Goal: Information Seeking & Learning: Learn about a topic

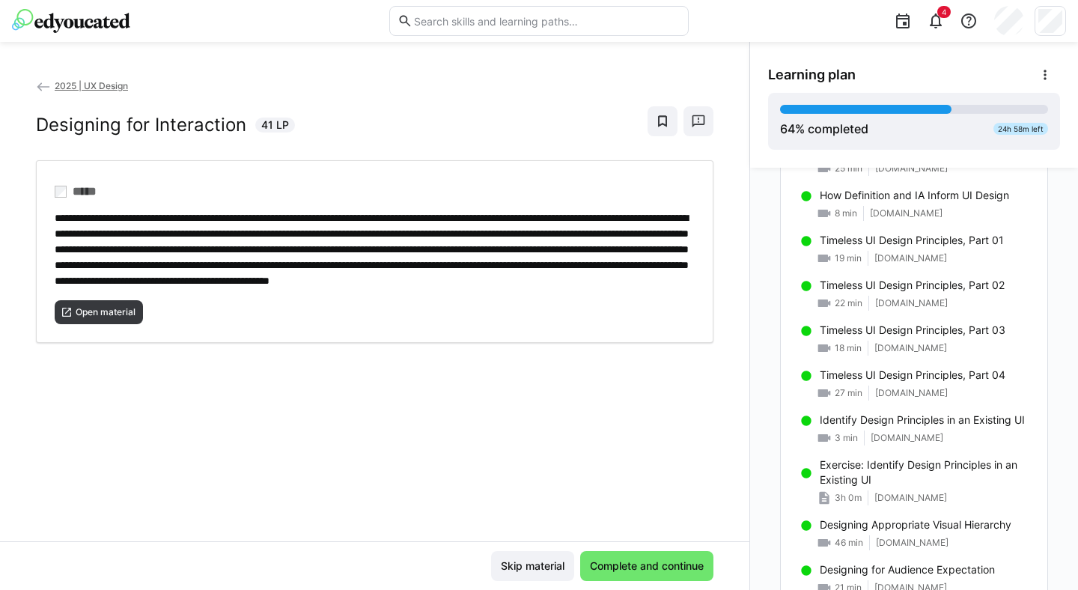
scroll to position [1046, 0]
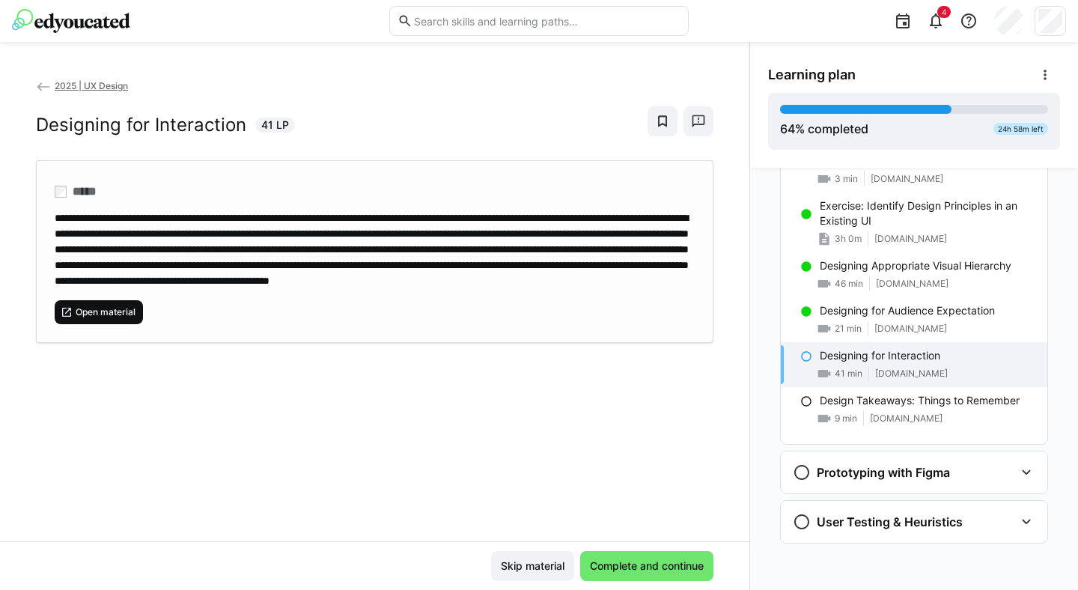
click at [95, 318] on span "Open material" at bounding box center [105, 312] width 63 height 12
click at [622, 561] on span "Complete and continue" at bounding box center [647, 566] width 118 height 15
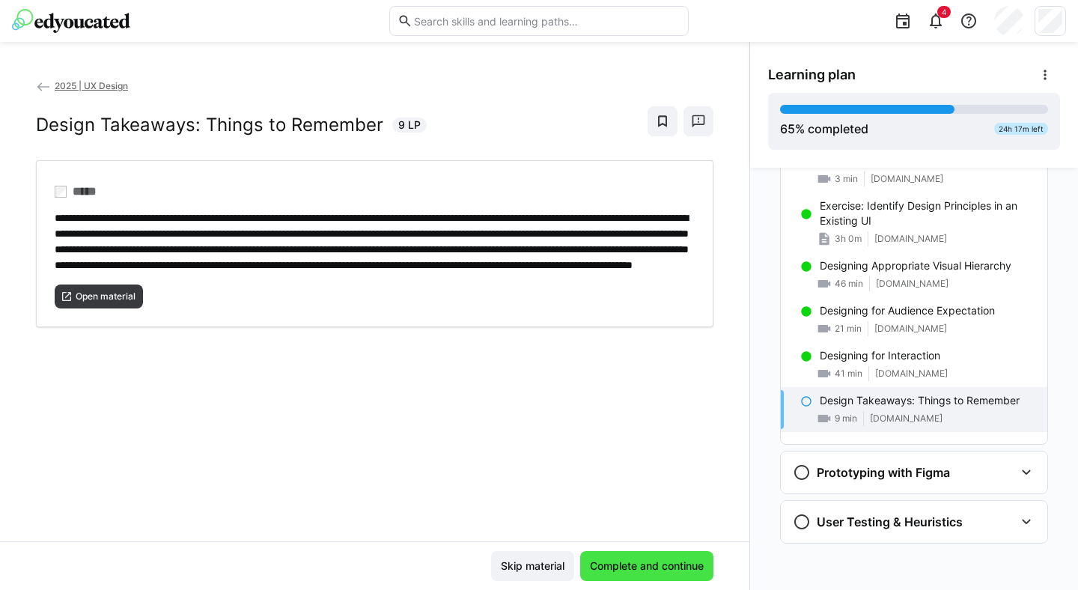
click at [630, 563] on span "Complete and continue" at bounding box center [647, 566] width 118 height 15
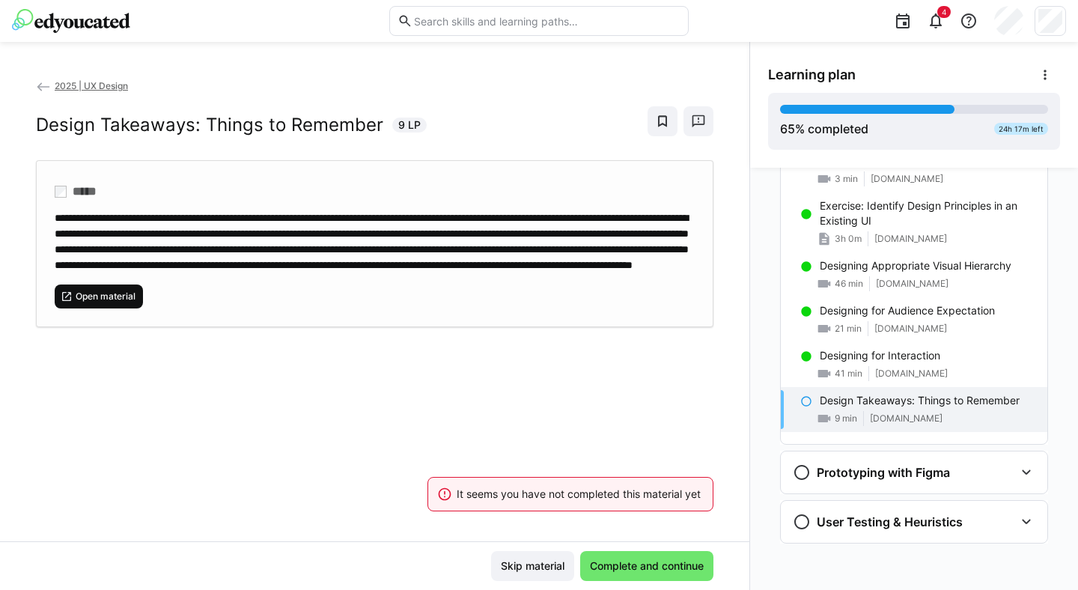
click at [90, 302] on span "Open material" at bounding box center [105, 297] width 63 height 12
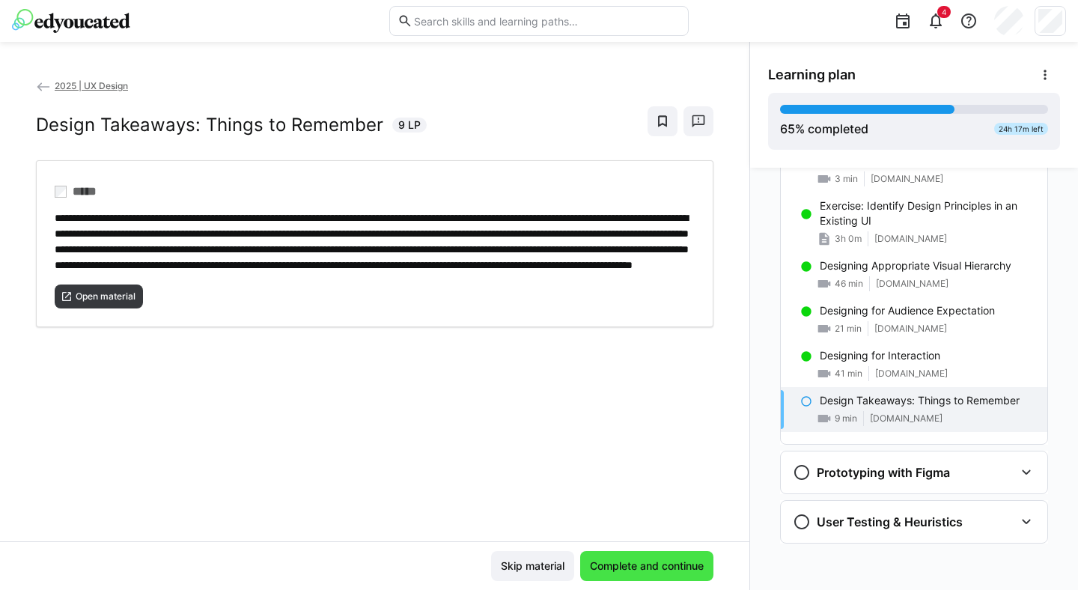
click at [611, 564] on span "Complete and continue" at bounding box center [647, 566] width 118 height 15
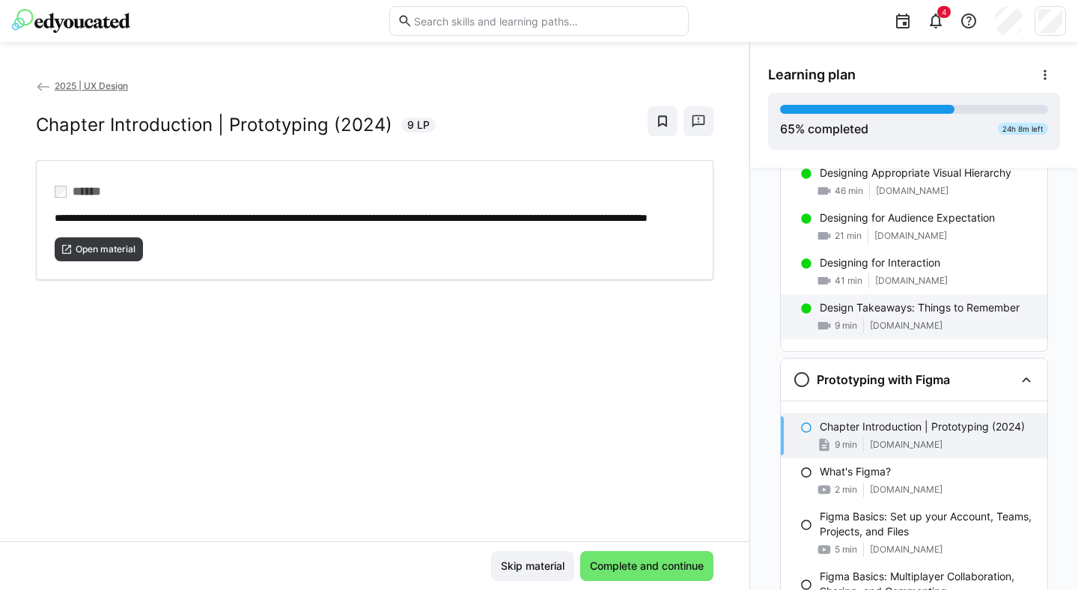
scroll to position [1140, 0]
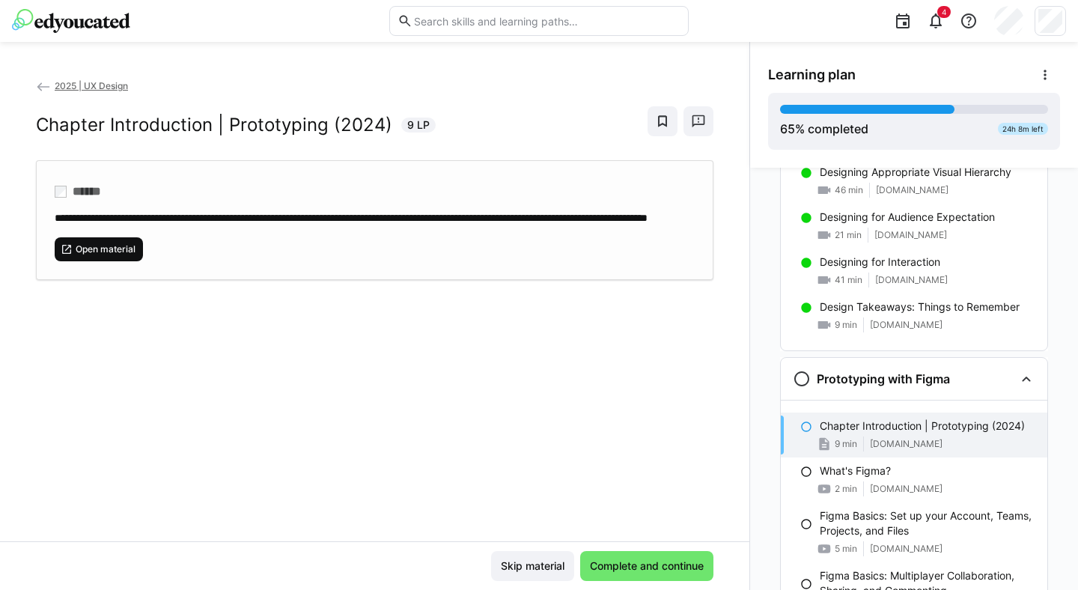
click at [94, 255] on span "Open material" at bounding box center [105, 249] width 63 height 12
click at [654, 570] on span "Complete and continue" at bounding box center [647, 566] width 118 height 15
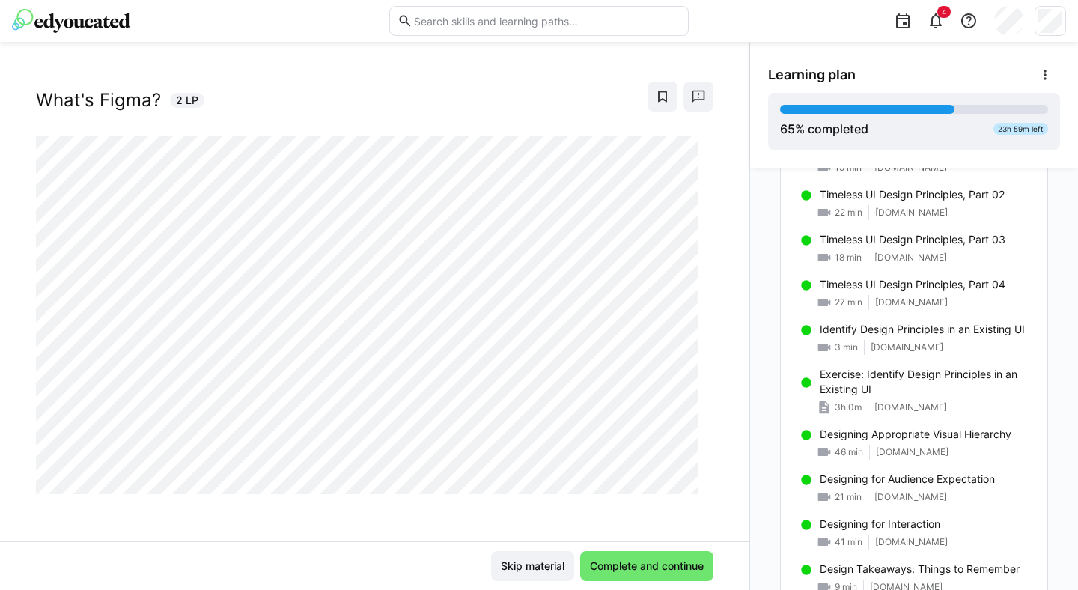
scroll to position [876, 0]
click at [616, 562] on span "Complete and continue" at bounding box center [647, 566] width 118 height 15
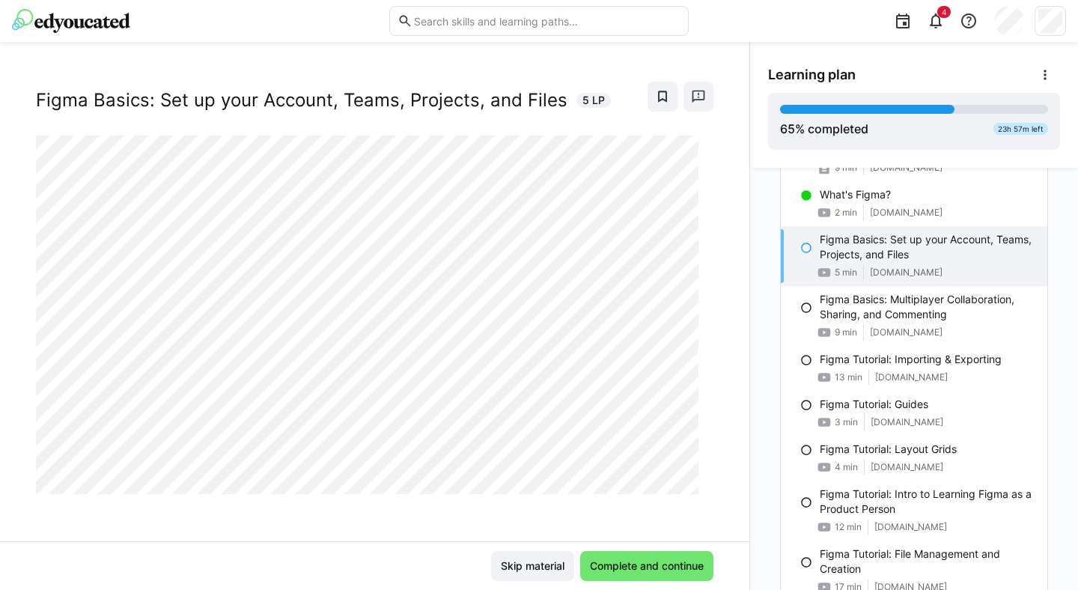
scroll to position [1378, 0]
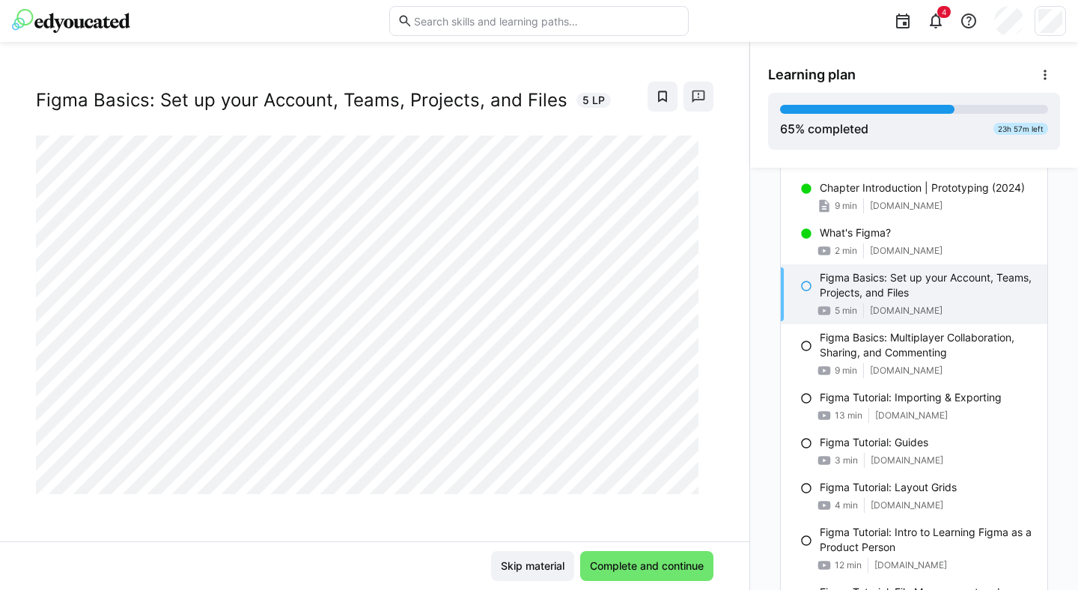
click at [425, 511] on div "2025 | UX Design Figma Basics: Set up your Account, Teams, Projects, and Files …" at bounding box center [374, 309] width 749 height 463
click at [645, 566] on span "Complete and continue" at bounding box center [647, 566] width 118 height 15
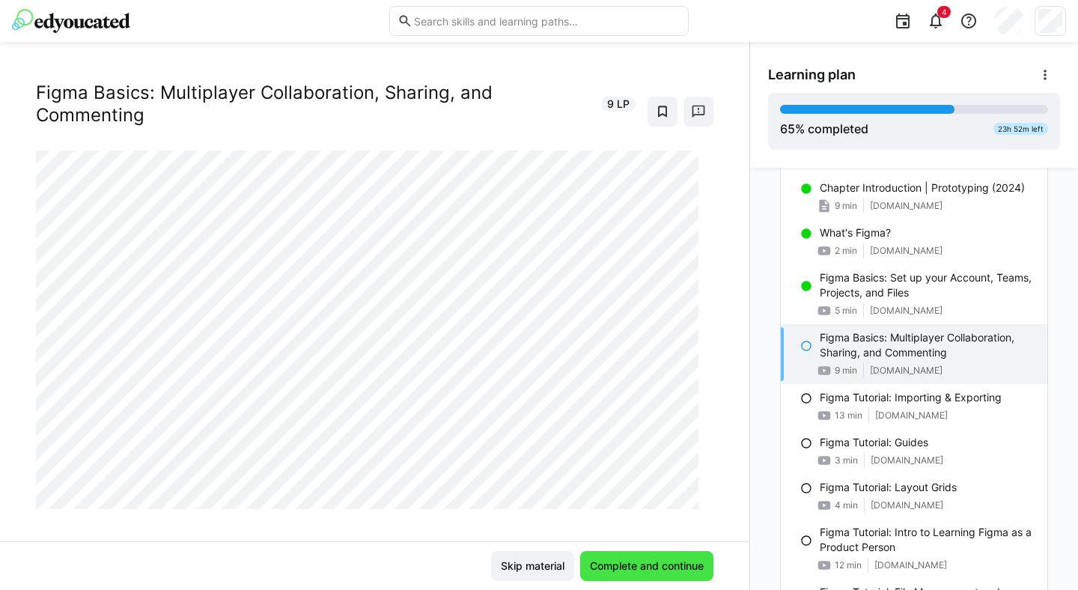
click at [623, 565] on span "Complete and continue" at bounding box center [647, 566] width 118 height 15
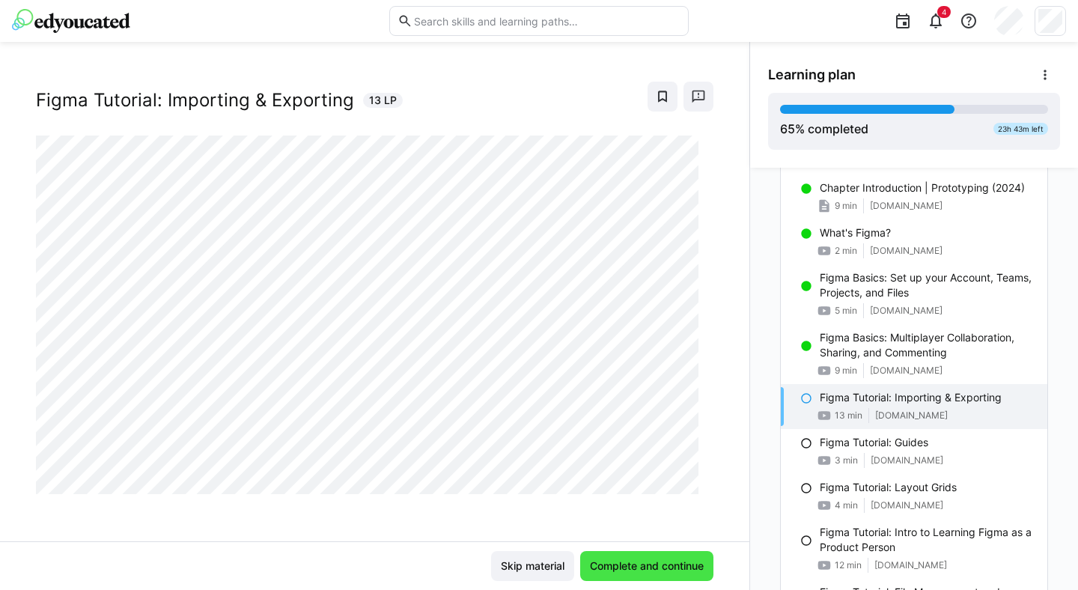
click at [633, 561] on span "Complete and continue" at bounding box center [647, 566] width 118 height 15
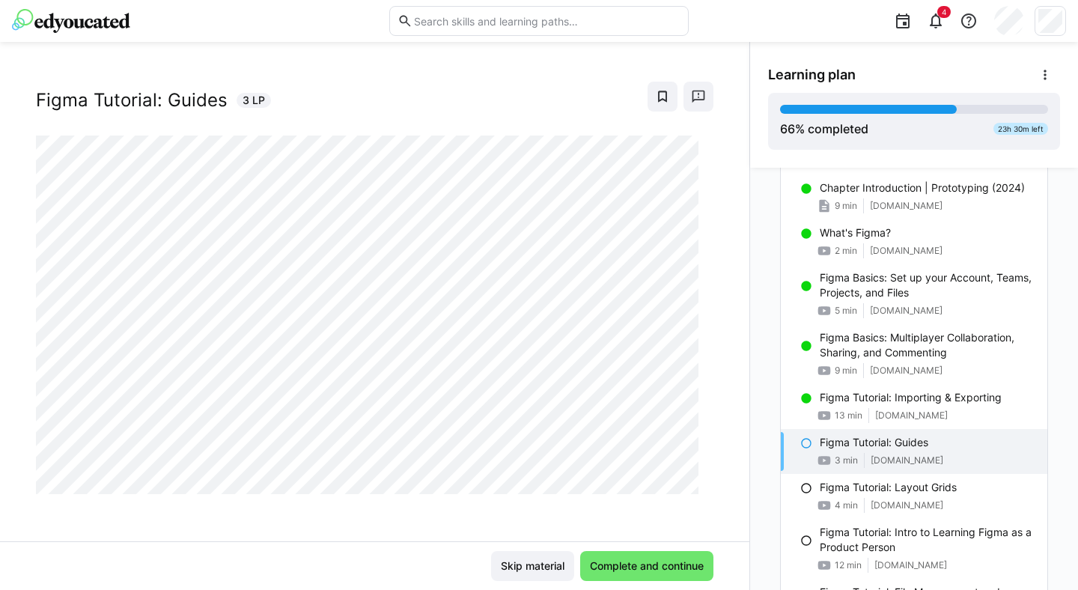
click at [372, 528] on div "2025 | UX Design Figma Tutorial: Guides 3 LP" at bounding box center [374, 309] width 749 height 463
click at [621, 562] on span "Complete and continue" at bounding box center [647, 566] width 118 height 15
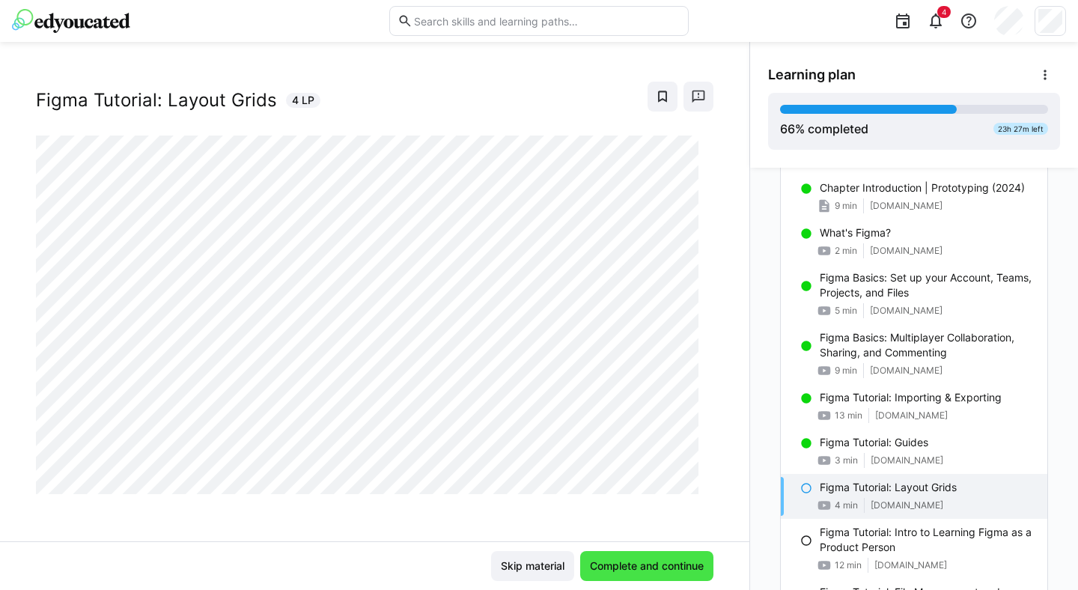
click at [591, 570] on span "Complete and continue" at bounding box center [647, 566] width 118 height 15
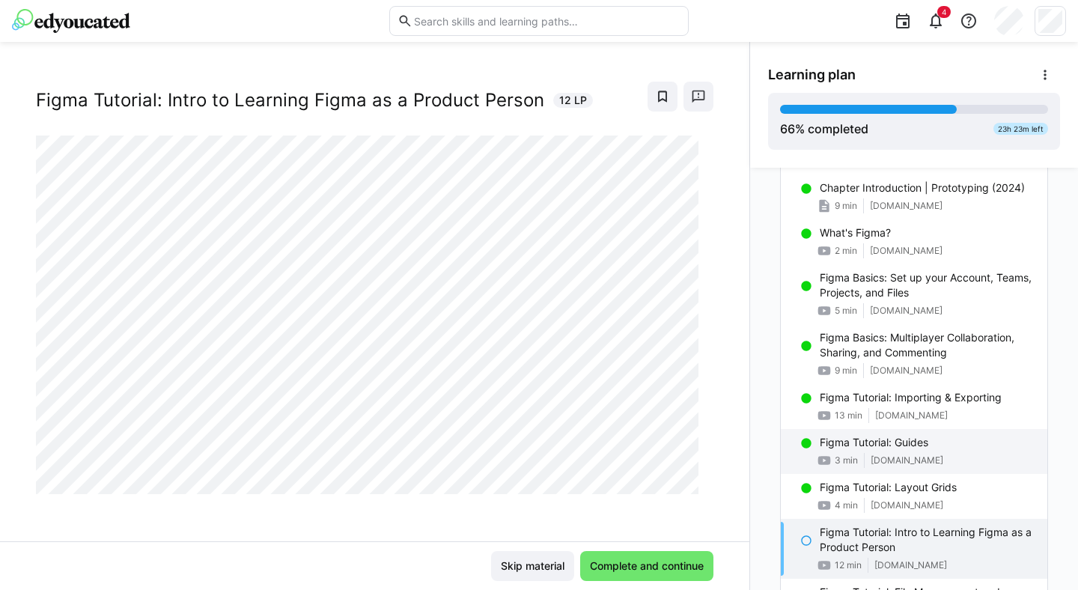
scroll to position [1453, 0]
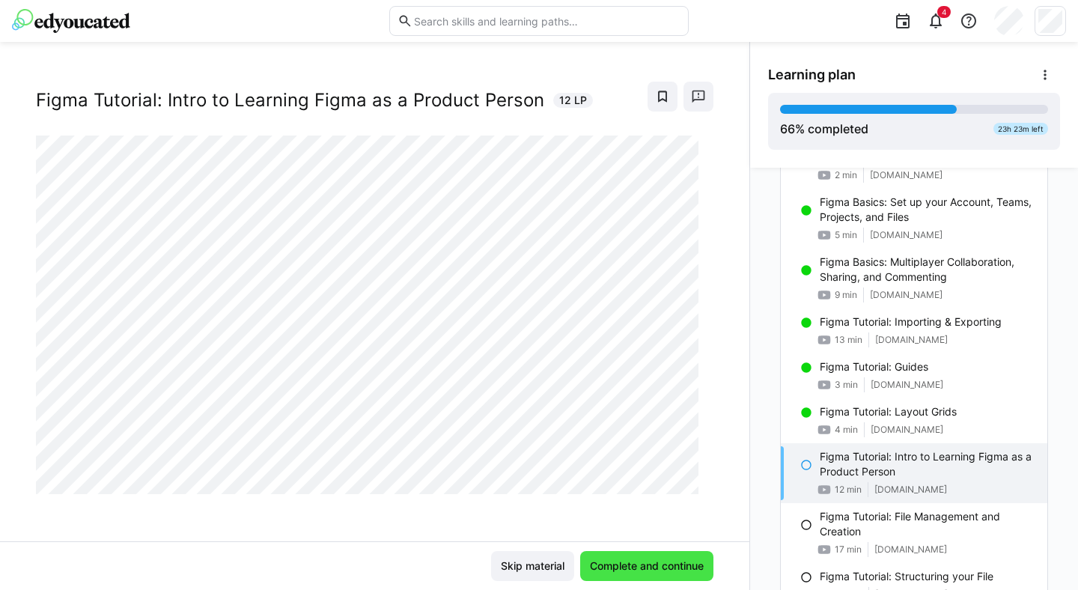
click at [607, 566] on span "Complete and continue" at bounding box center [647, 566] width 118 height 15
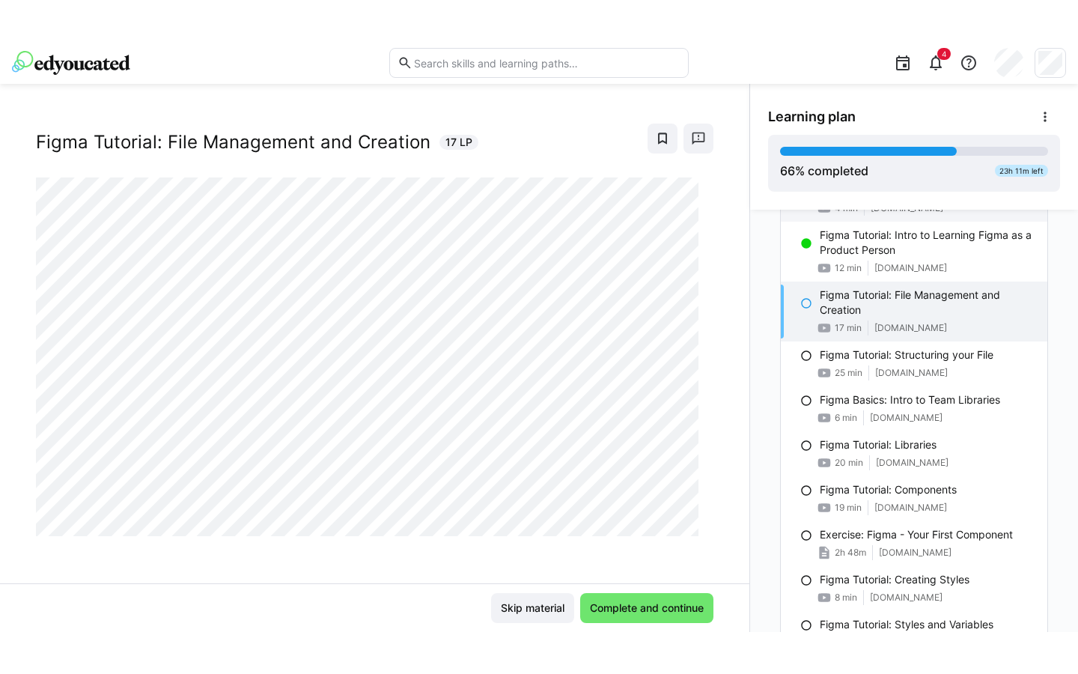
scroll to position [1724, 0]
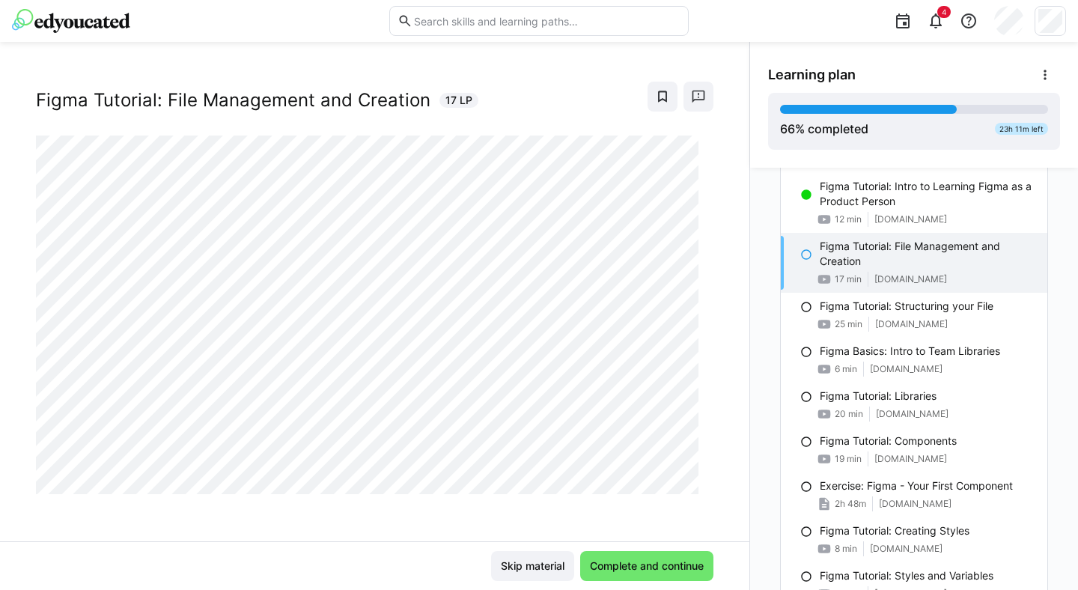
click at [496, 511] on div "2025 | UX Design Figma Tutorial: File Management and Creation 17 LP" at bounding box center [374, 309] width 749 height 463
click at [611, 565] on span "Complete and continue" at bounding box center [647, 566] width 118 height 15
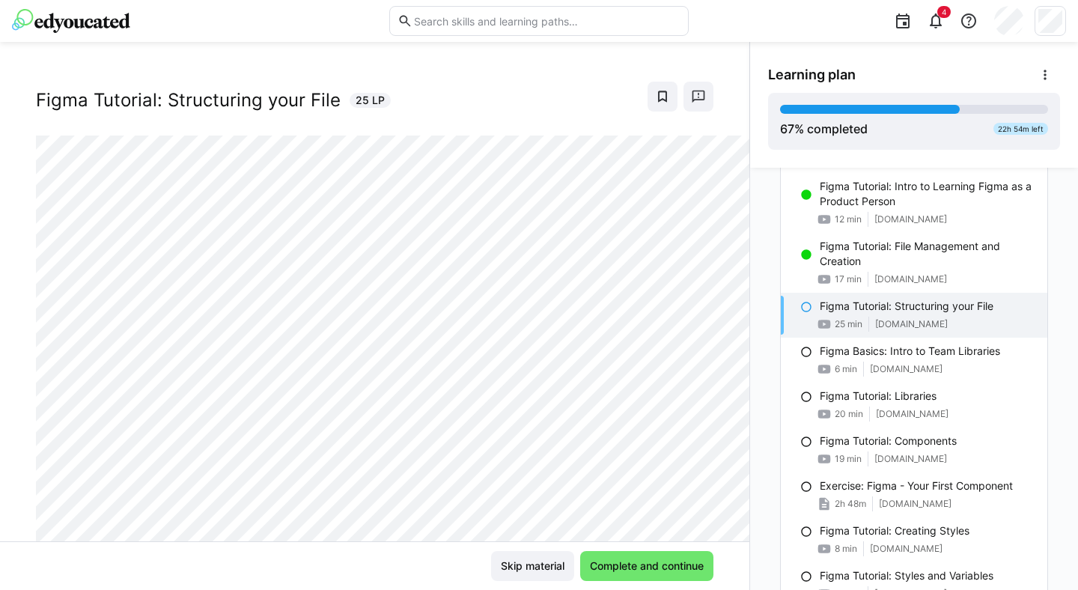
scroll to position [0, 0]
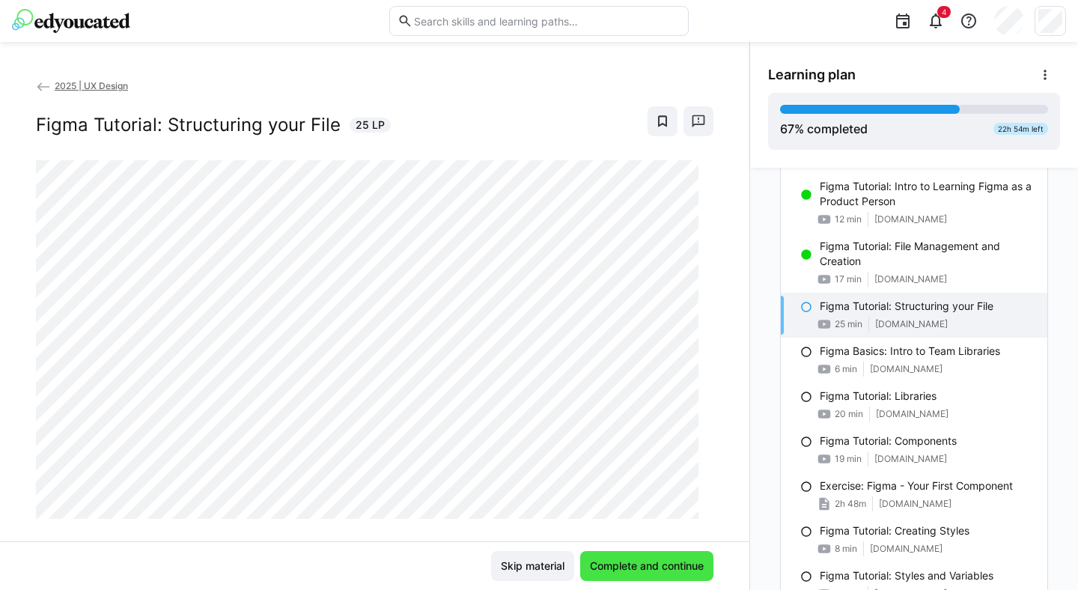
click at [634, 560] on span "Complete and continue" at bounding box center [647, 566] width 118 height 15
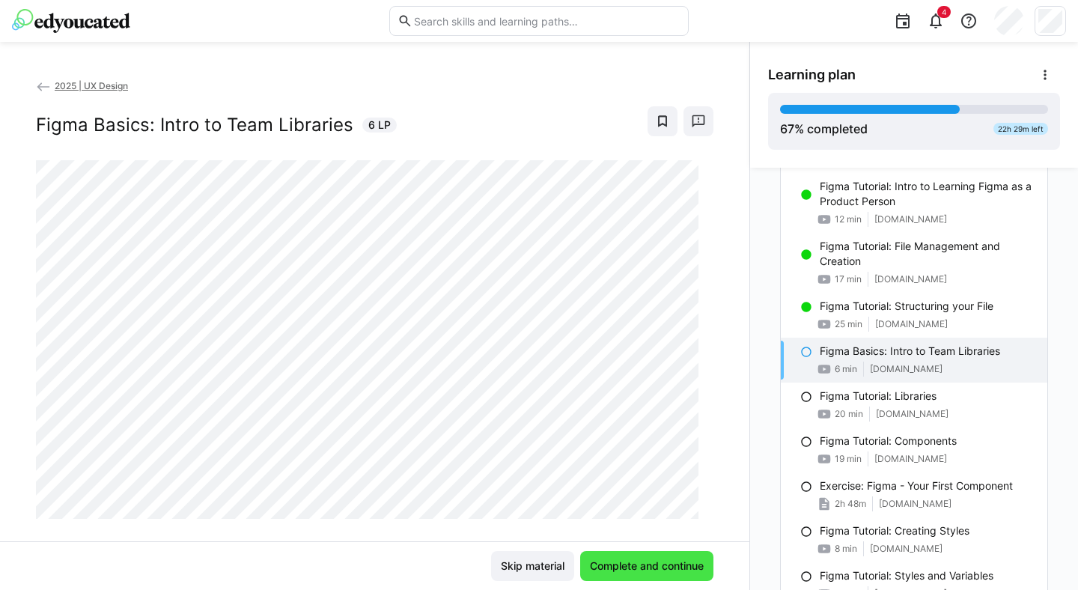
click at [626, 566] on span "Complete and continue" at bounding box center [647, 566] width 118 height 15
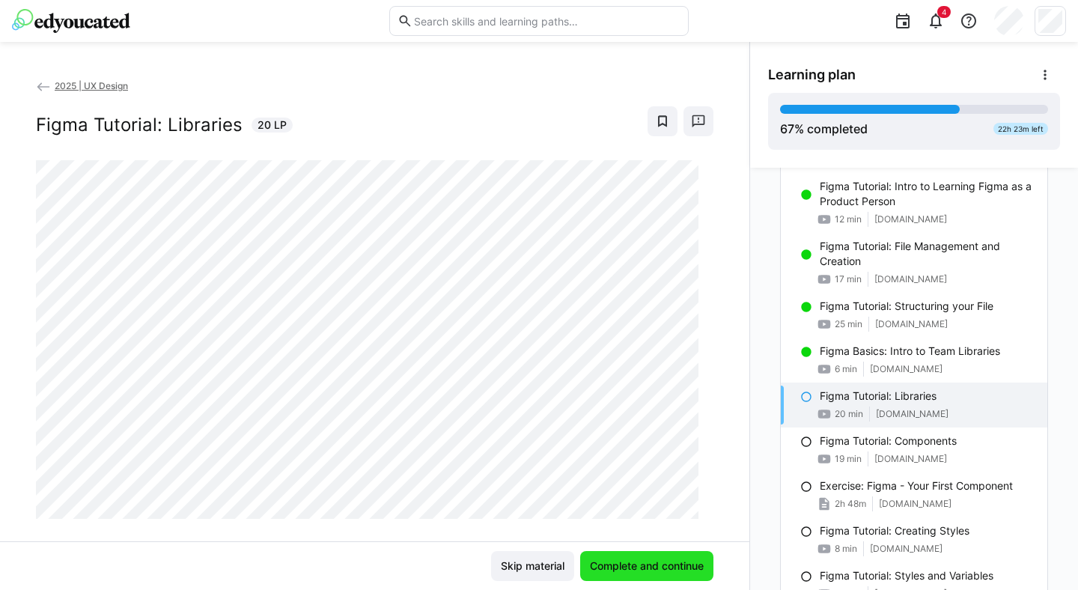
click at [651, 561] on span "Complete and continue" at bounding box center [647, 566] width 118 height 15
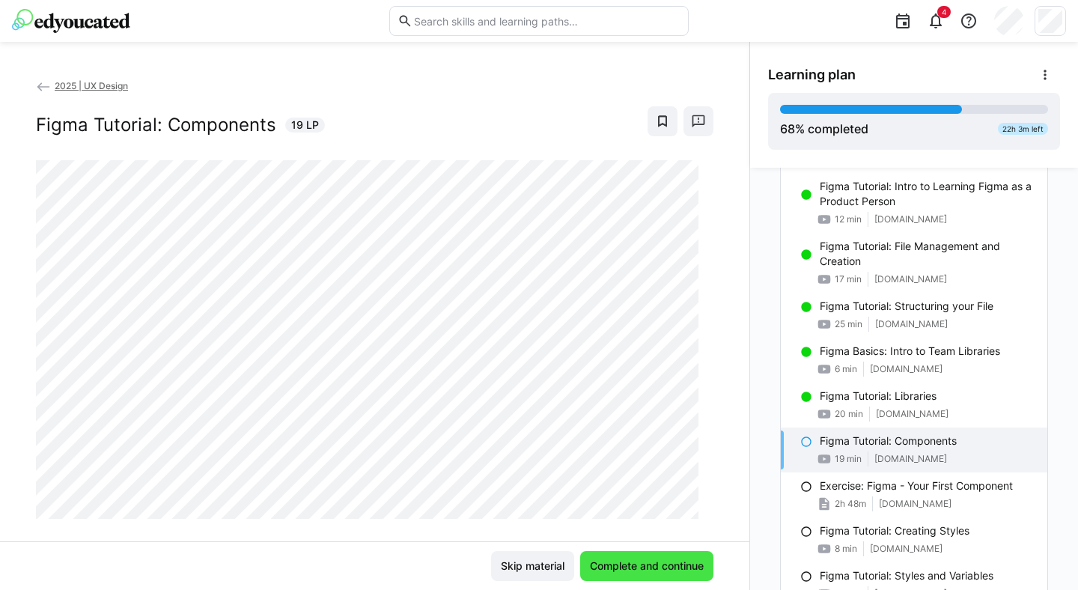
click at [652, 562] on span "Complete and continue" at bounding box center [647, 566] width 118 height 15
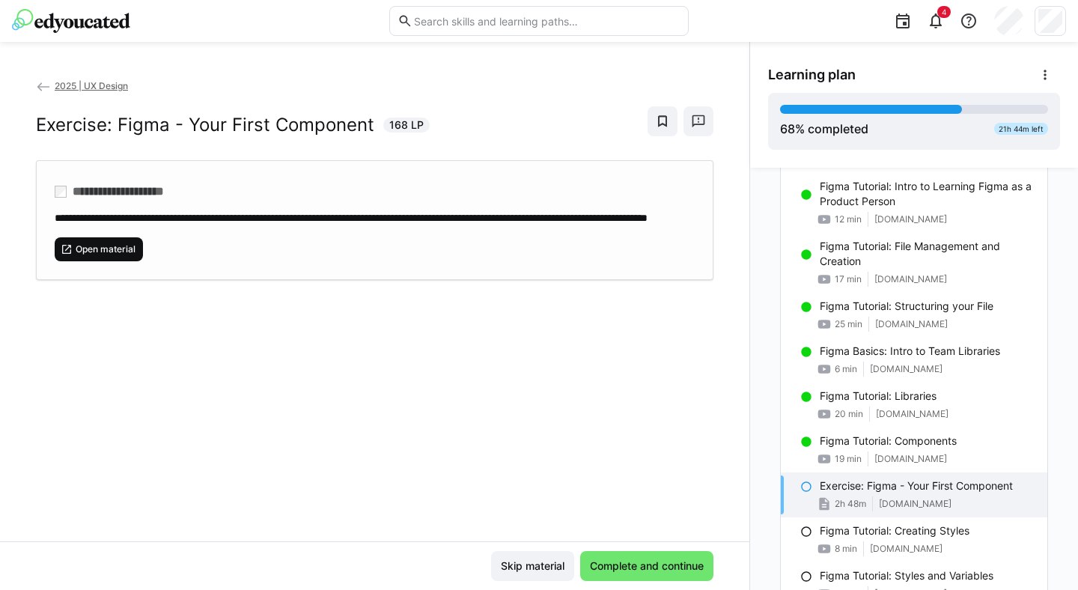
click at [100, 255] on span "Open material" at bounding box center [105, 249] width 63 height 12
click at [642, 559] on span "Complete and continue" at bounding box center [647, 566] width 118 height 15
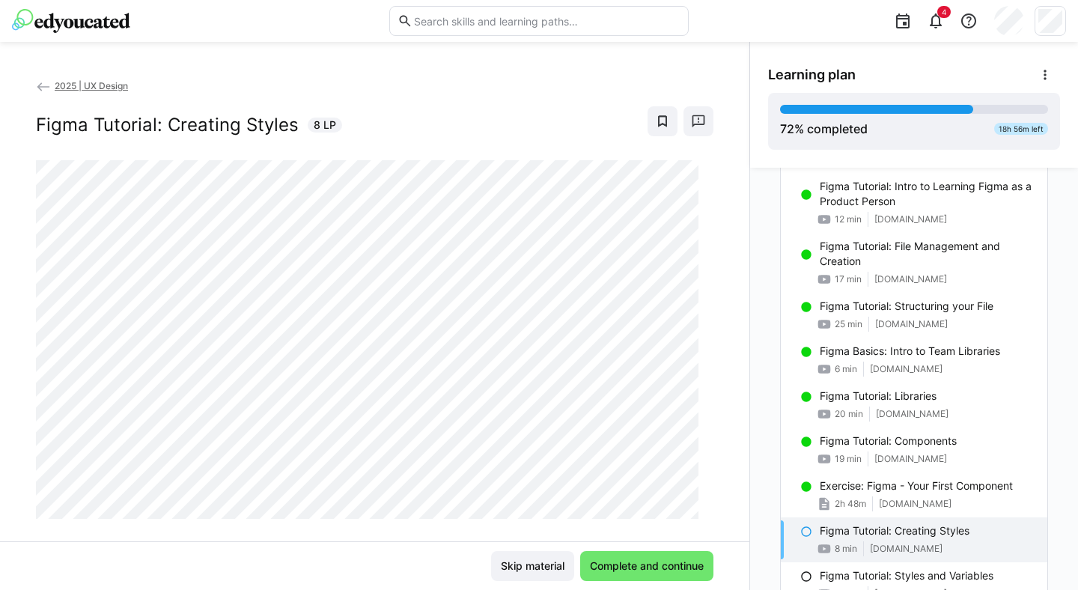
click at [696, 487] on div at bounding box center [714, 476] width 36 height 31
click at [634, 567] on span "Complete and continue" at bounding box center [647, 566] width 118 height 15
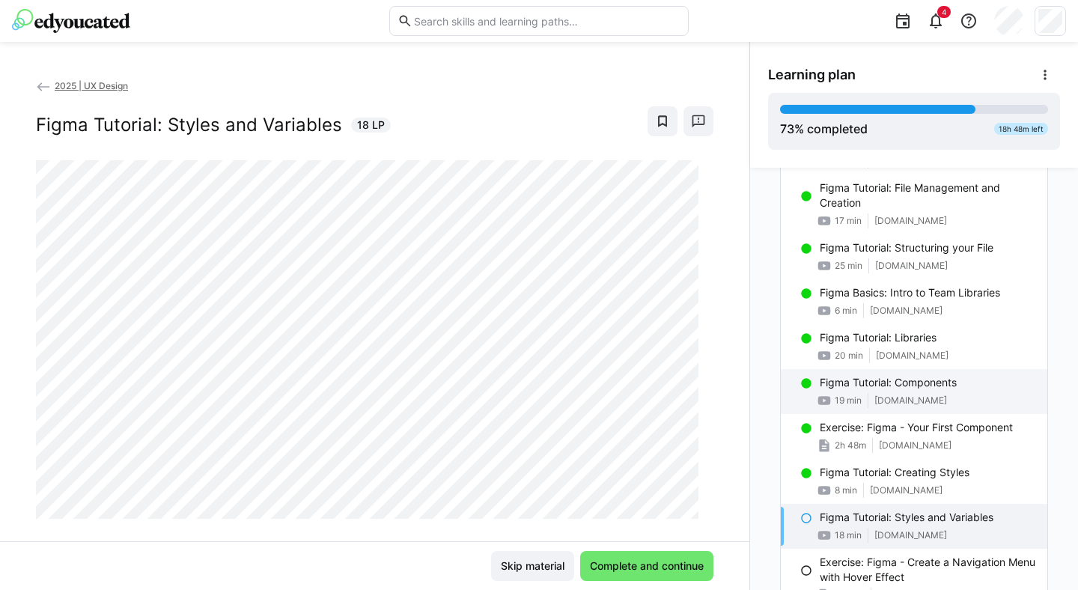
scroll to position [1801, 0]
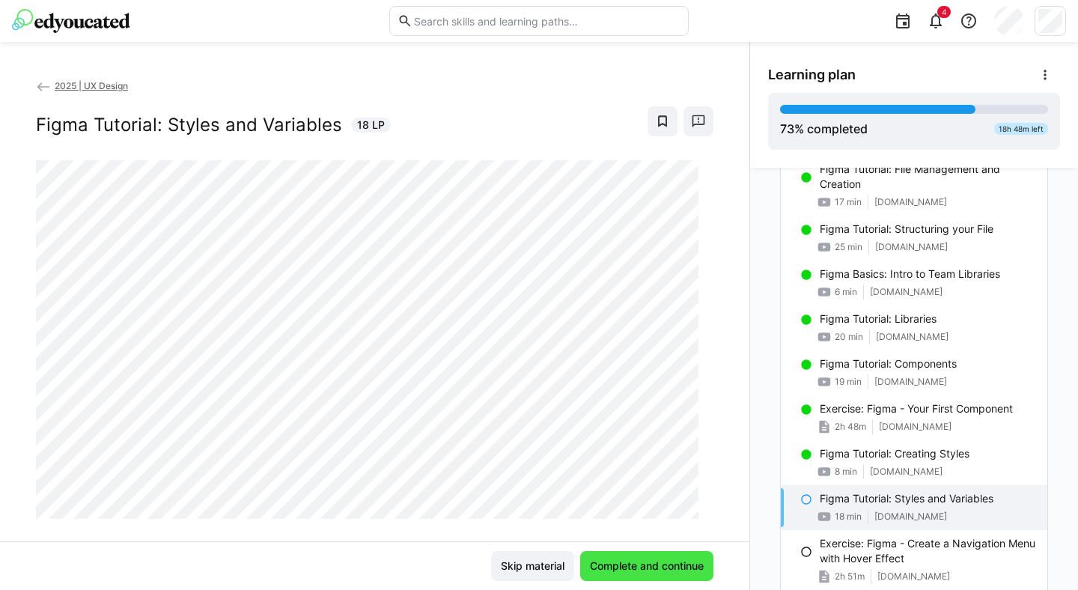
click at [603, 561] on span "Complete and continue" at bounding box center [647, 566] width 118 height 15
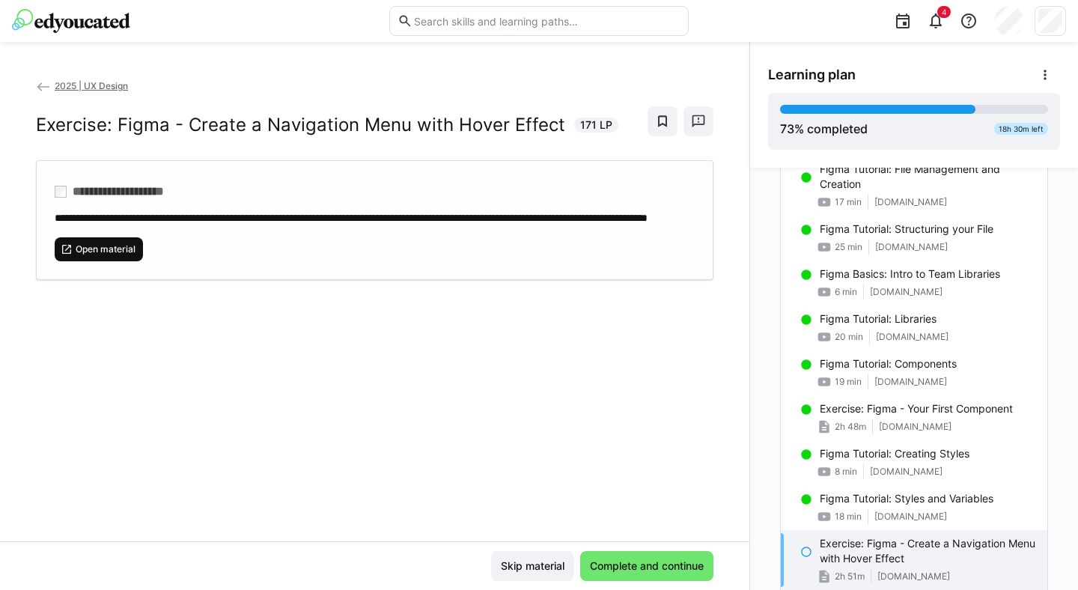
click at [94, 255] on span "Open material" at bounding box center [105, 249] width 63 height 12
click at [637, 562] on span "Complete and continue" at bounding box center [647, 566] width 118 height 15
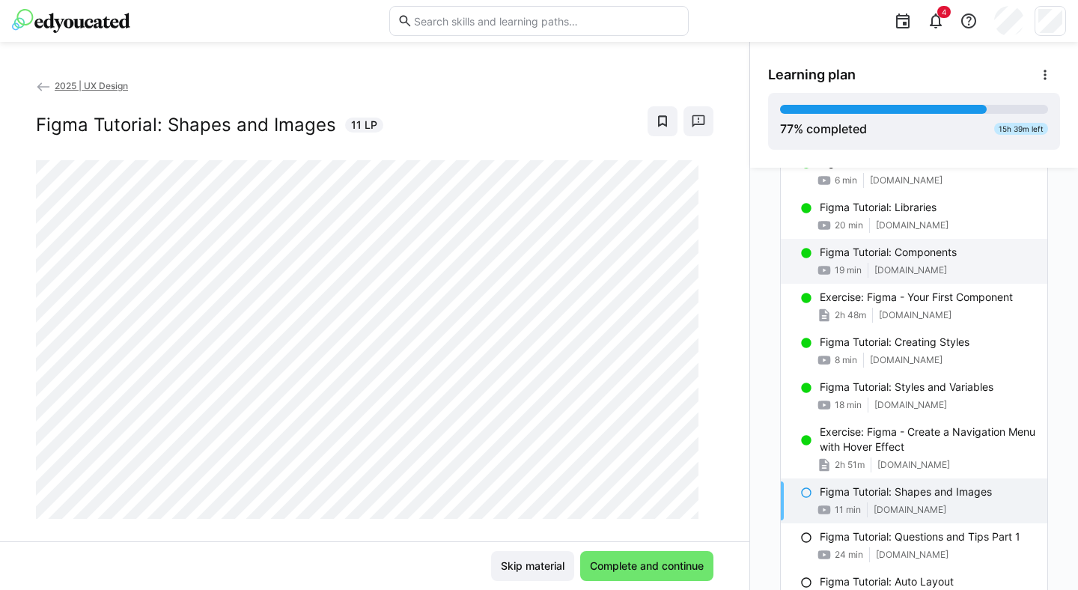
scroll to position [1935, 0]
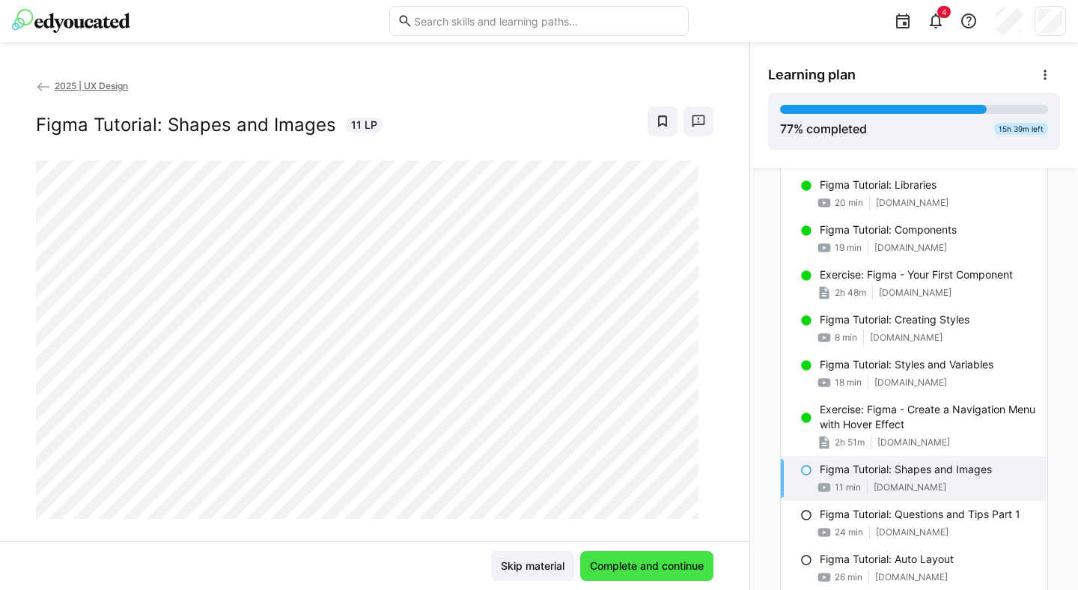
click at [630, 560] on span "Complete and continue" at bounding box center [647, 566] width 118 height 15
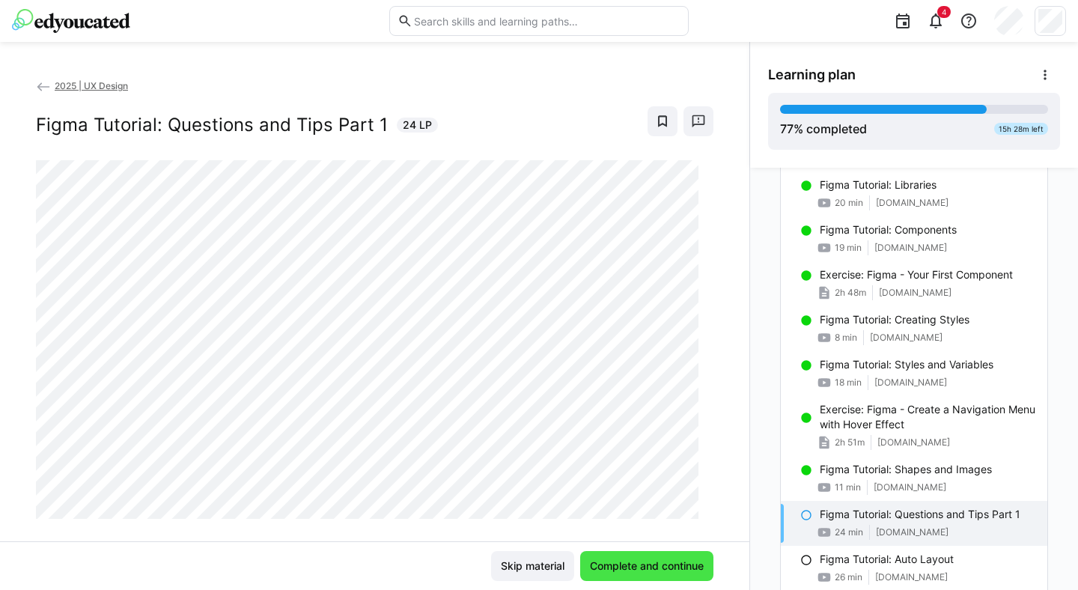
click at [620, 560] on span "Complete and continue" at bounding box center [647, 566] width 118 height 15
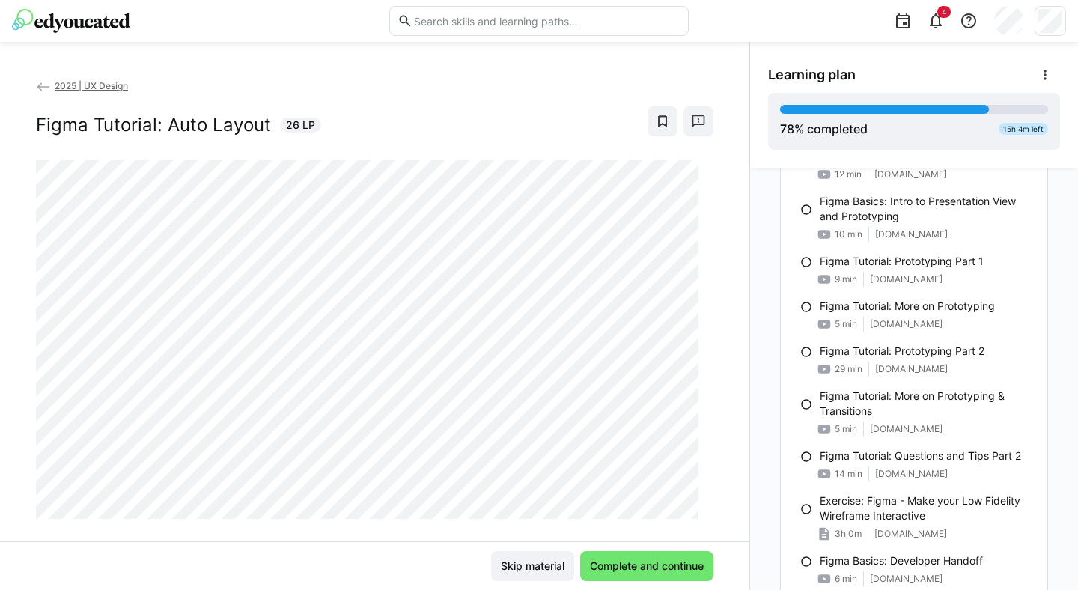
scroll to position [2643, 0]
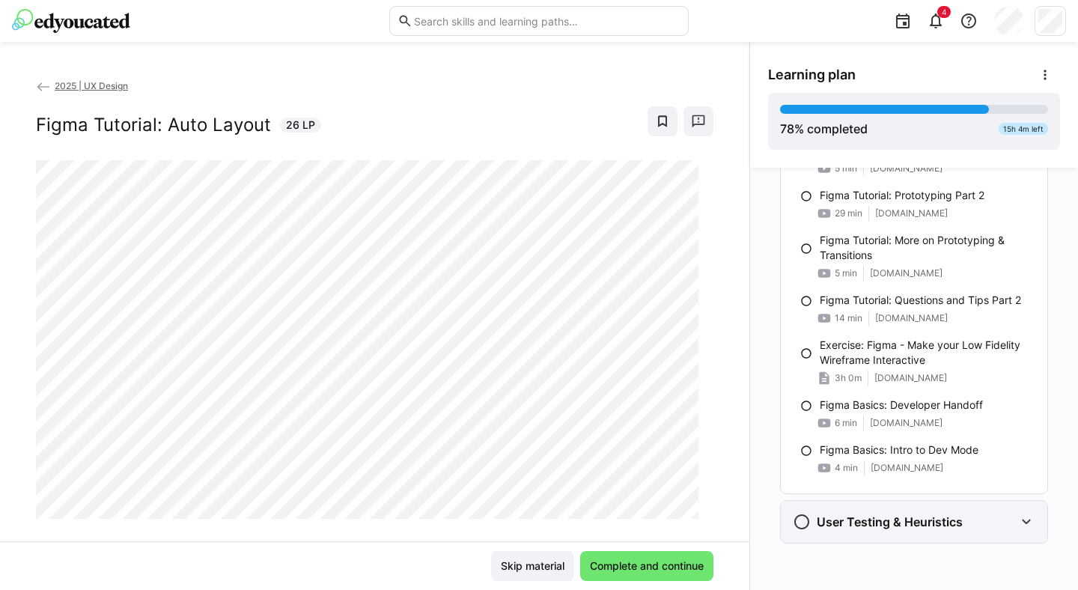
click at [870, 509] on div "User Testing & Heuristics" at bounding box center [914, 522] width 267 height 42
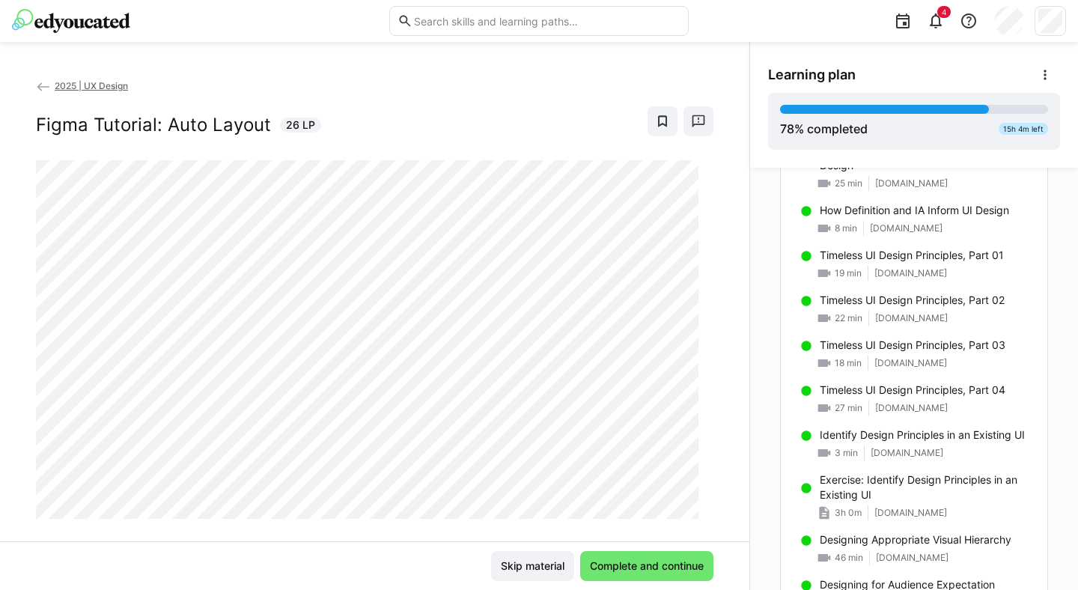
scroll to position [766, 0]
